Goal: Check status: Check status

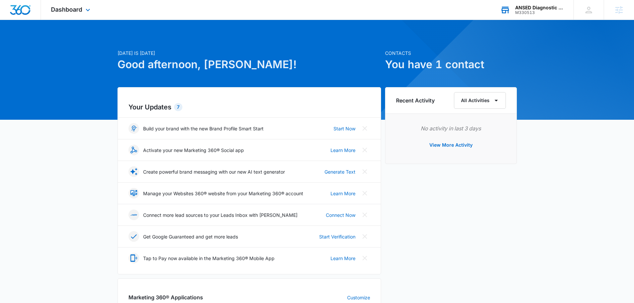
click at [530, 12] on div "M330513" at bounding box center [539, 12] width 49 height 5
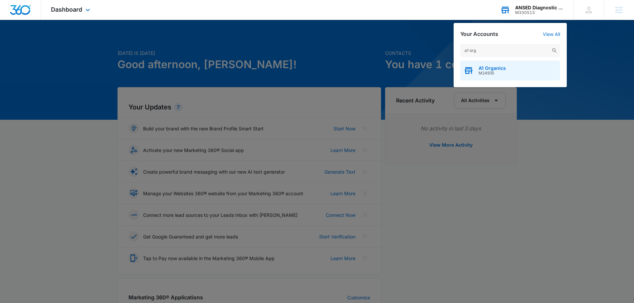
type input "a1 org"
click at [501, 66] on span "A1 Organics" at bounding box center [491, 68] width 27 height 5
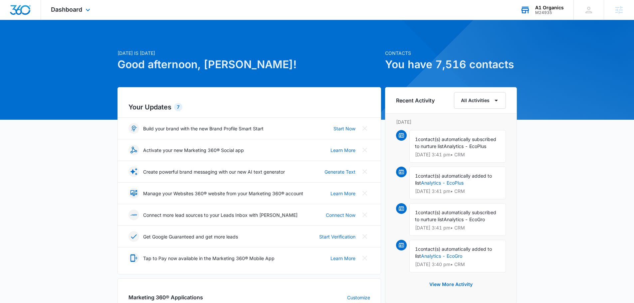
click at [86, 14] on div "Dashboard Apps Reputation Websites Forms CRM Email Social Shop Payments POS Con…" at bounding box center [71, 10] width 61 height 20
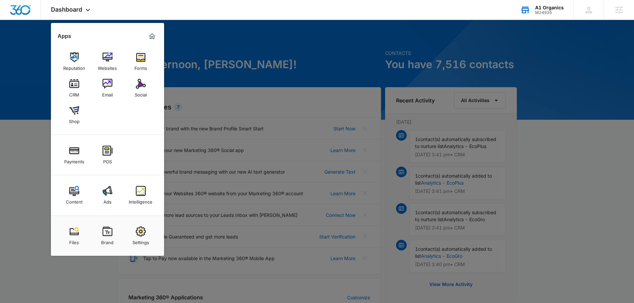
drag, startPoint x: 540, startPoint y: 62, endPoint x: 540, endPoint y: 23, distance: 38.9
click at [540, 62] on div at bounding box center [317, 151] width 634 height 303
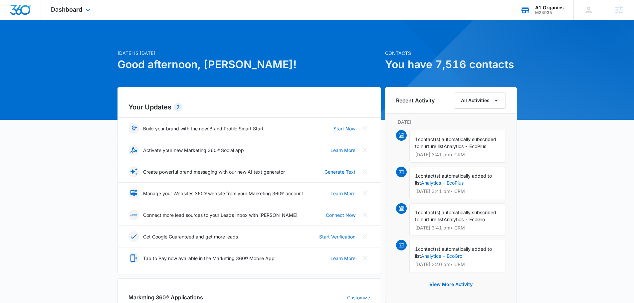
click at [84, 15] on div "Dashboard Apps Reputation Websites Forms CRM Email Social Shop Payments POS Con…" at bounding box center [71, 10] width 61 height 20
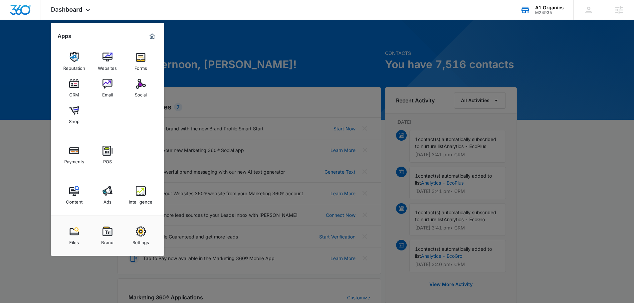
click at [104, 90] on div "Email" at bounding box center [107, 93] width 11 height 9
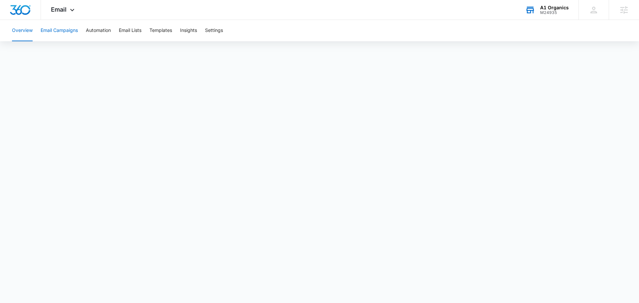
click at [70, 32] on button "Email Campaigns" at bounding box center [59, 30] width 37 height 21
click at [555, 18] on div "A1 Organics M24935 Your Accounts View All" at bounding box center [546, 10] width 63 height 20
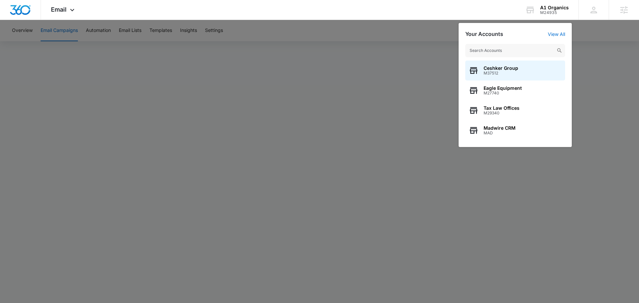
click at [513, 56] on input "text" at bounding box center [515, 50] width 100 height 13
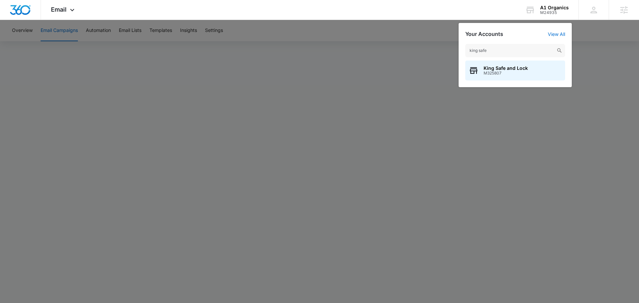
type input "king safe"
click at [494, 66] on span "King Safe and Lock" at bounding box center [505, 68] width 44 height 5
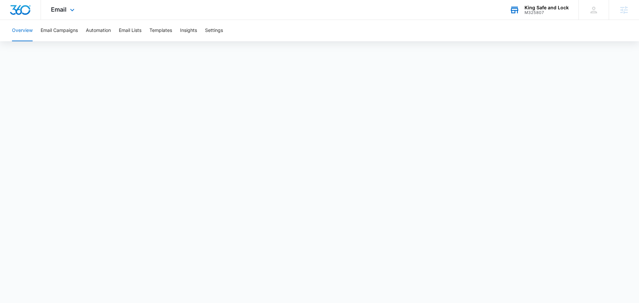
click at [70, 14] on div "Email Apps Reputation CRM Email Social Payments POS Content Ads Intelligence Fi…" at bounding box center [63, 10] width 45 height 20
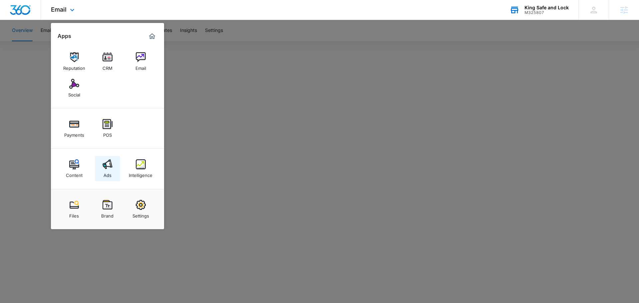
click at [109, 162] on img at bounding box center [107, 164] width 10 height 10
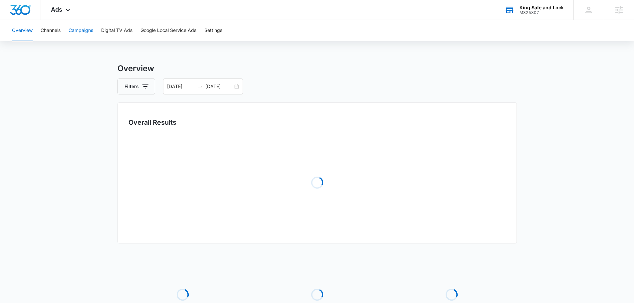
click at [74, 33] on button "Campaigns" at bounding box center [81, 30] width 25 height 21
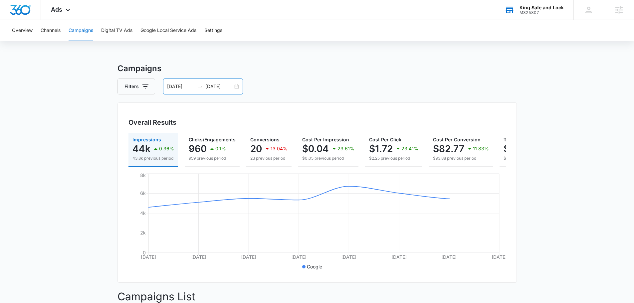
click at [220, 82] on div "08/28/2025 09/04/2025" at bounding box center [203, 87] width 80 height 16
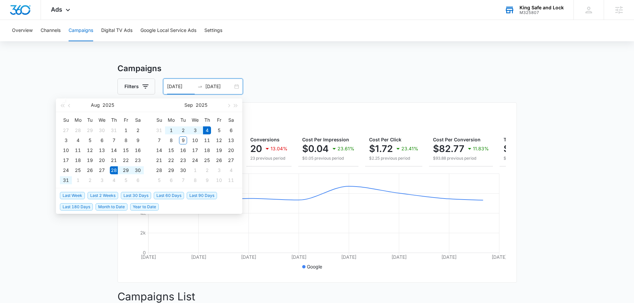
click at [220, 84] on input "09/04/2025" at bounding box center [219, 86] width 28 height 7
type input "09/04/2025"
click at [76, 195] on span "Last Week" at bounding box center [72, 195] width 25 height 7
type input "09/02/2025"
type input "09/09/2025"
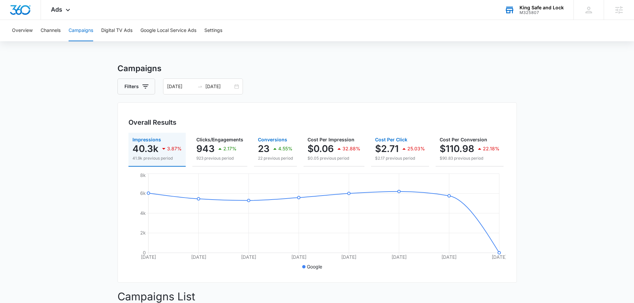
drag, startPoint x: 274, startPoint y: 166, endPoint x: 420, endPoint y: 162, distance: 145.8
click at [420, 162] on div "Impressions 40.3k 3.87% 41.9k previous period Clicks/Engagements 943 2.17% 923 …" at bounding box center [316, 150] width 377 height 34
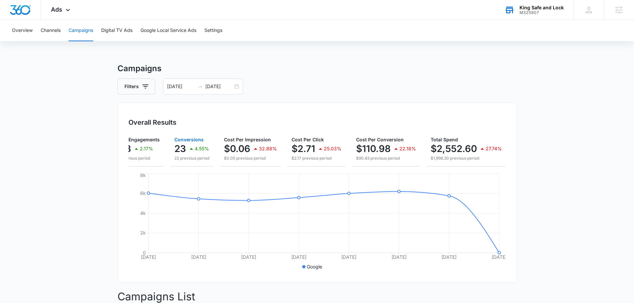
scroll to position [0, 86]
click at [61, 13] on div "Ads Apps Reputation CRM Email Social Payments POS Content Ads Intelligence File…" at bounding box center [61, 10] width 41 height 20
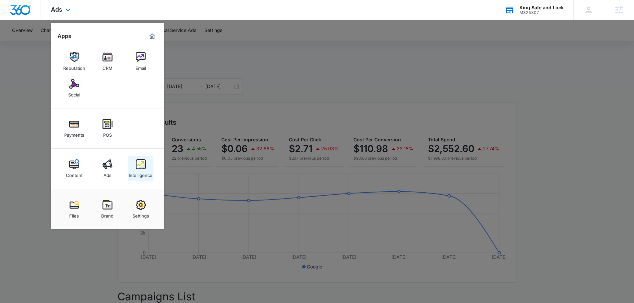
click at [134, 168] on link "Intelligence" at bounding box center [140, 168] width 25 height 25
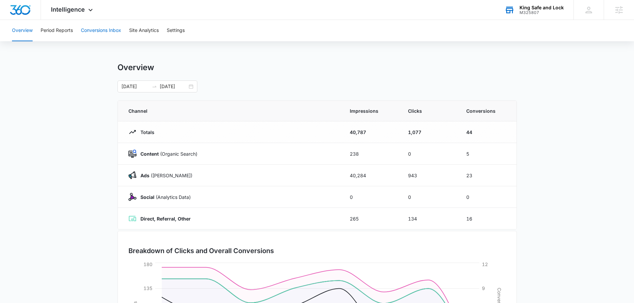
click at [95, 30] on button "Conversions Inbox" at bounding box center [101, 30] width 40 height 21
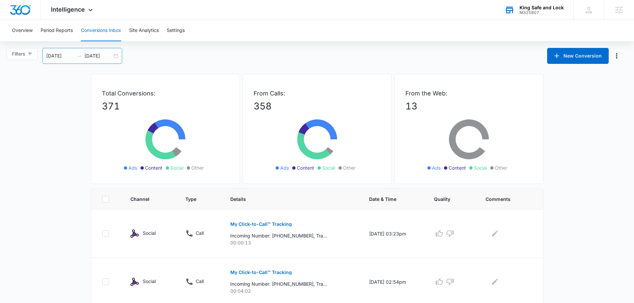
click at [100, 56] on input "09/09/2025" at bounding box center [99, 55] width 28 height 7
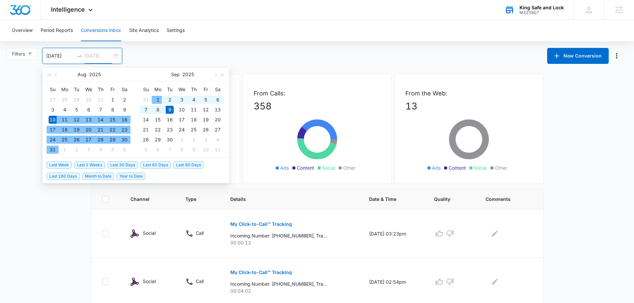
type input "09/09/2025"
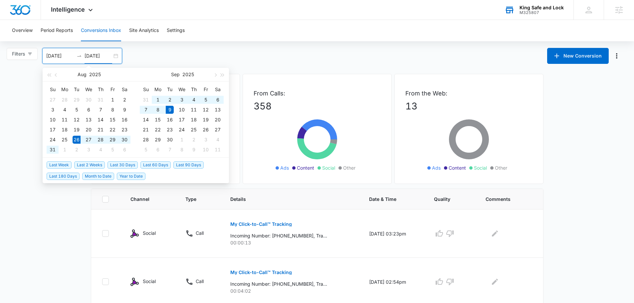
click at [82, 164] on span "Last 2 Weeks" at bounding box center [89, 164] width 31 height 7
type input "08/26/2025"
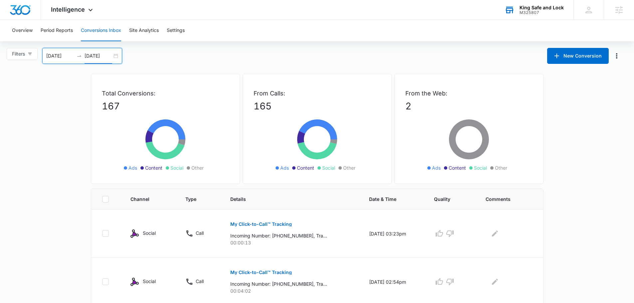
click at [93, 58] on input "09/09/2025" at bounding box center [99, 55] width 28 height 7
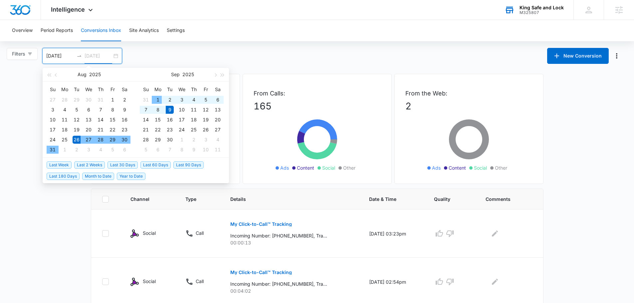
type input "09/09/2025"
click at [61, 165] on span "Last Week" at bounding box center [59, 164] width 25 height 7
type input "09/02/2025"
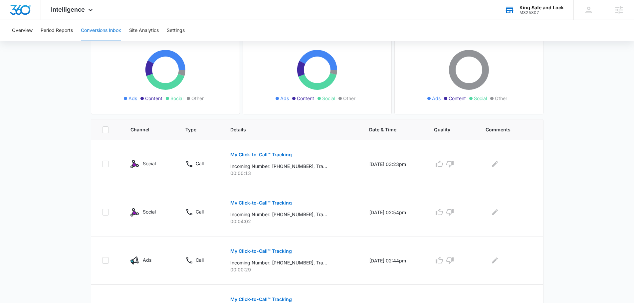
scroll to position [33, 0]
